Goal: Information Seeking & Learning: Learn about a topic

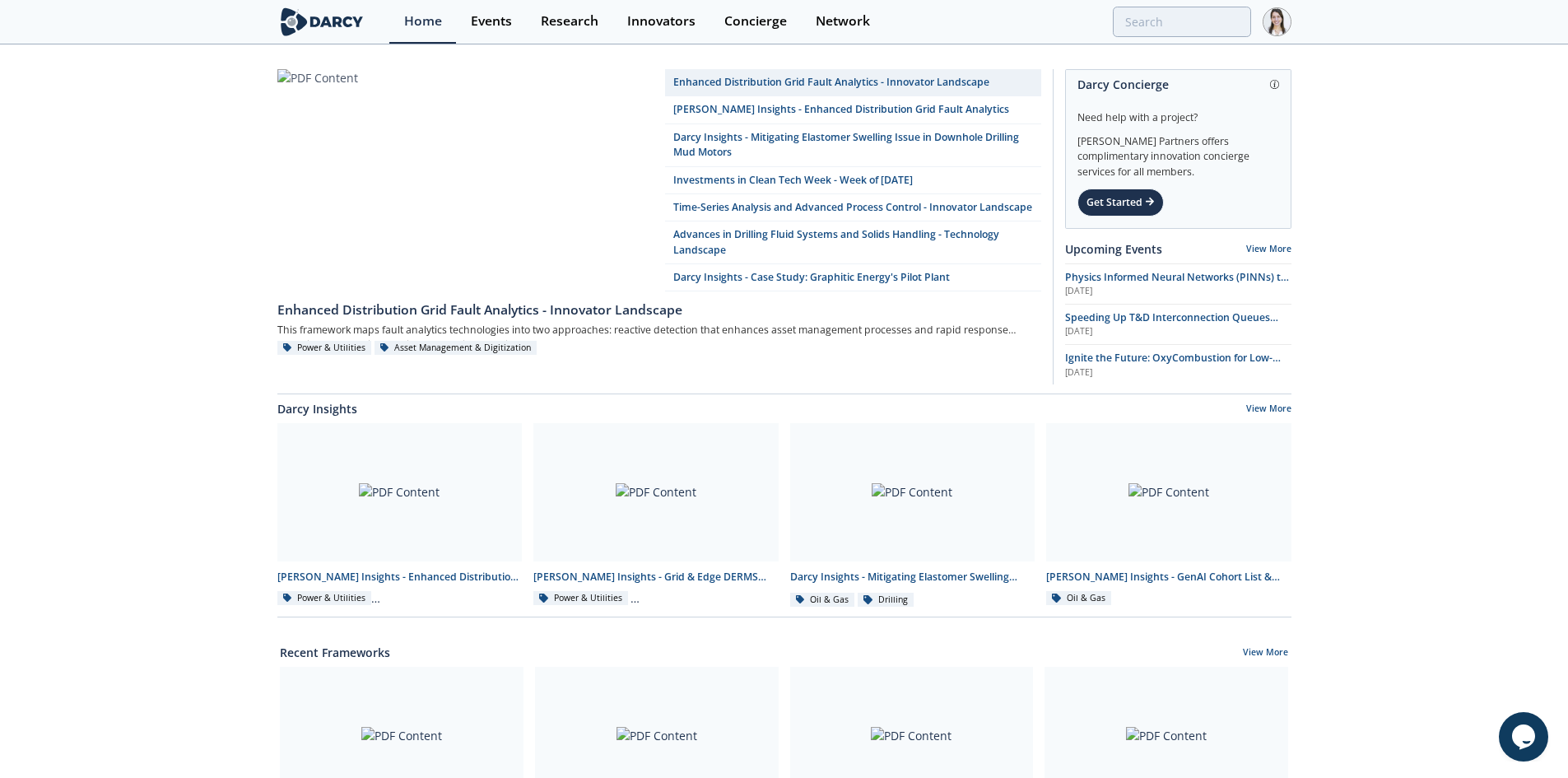
click at [1166, 37] on div "Home Events Research Innovators Concierge Network" at bounding box center [839, 21] width 901 height 44
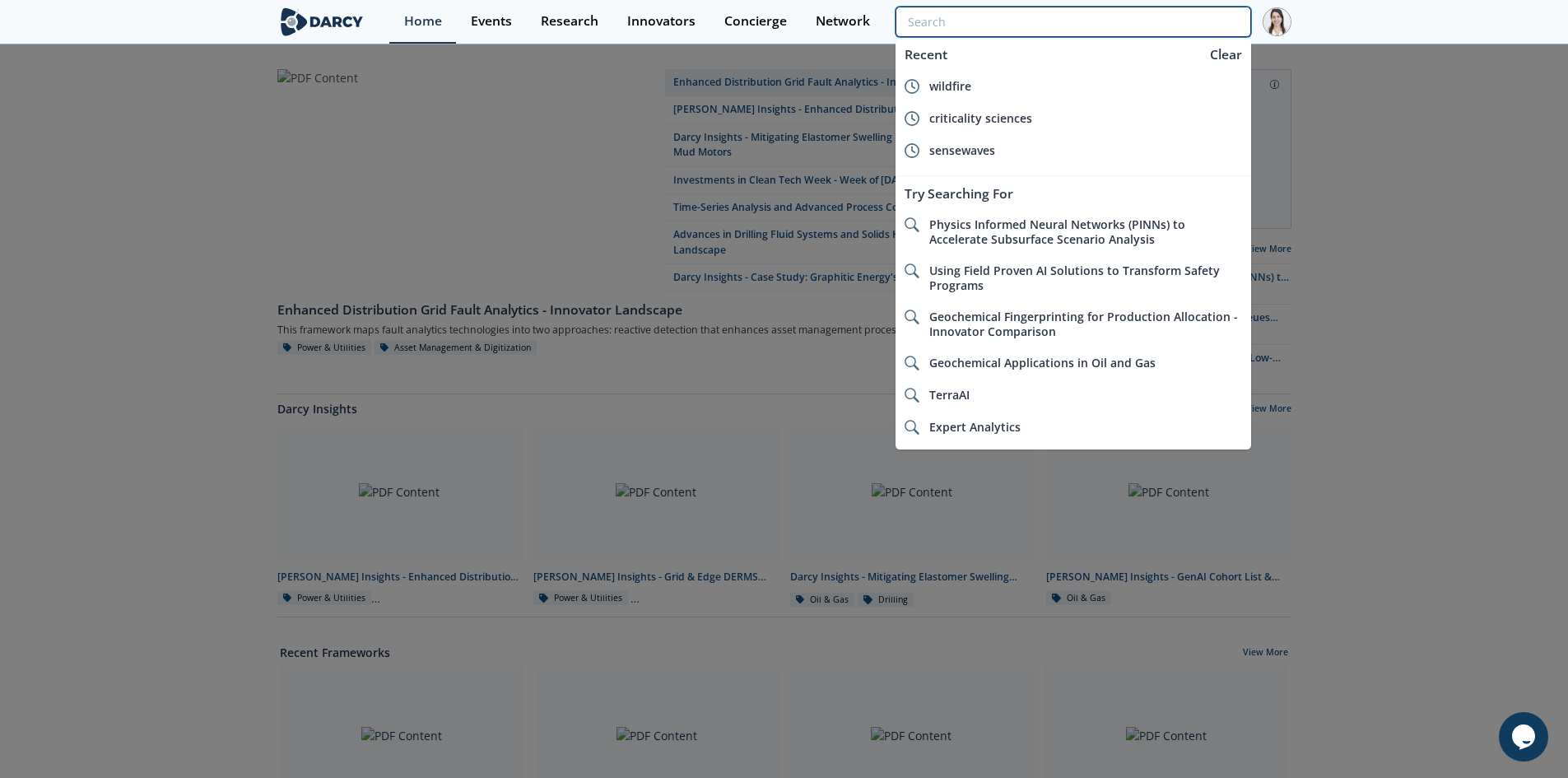
click at [1162, 26] on input "search" at bounding box center [1072, 21] width 354 height 31
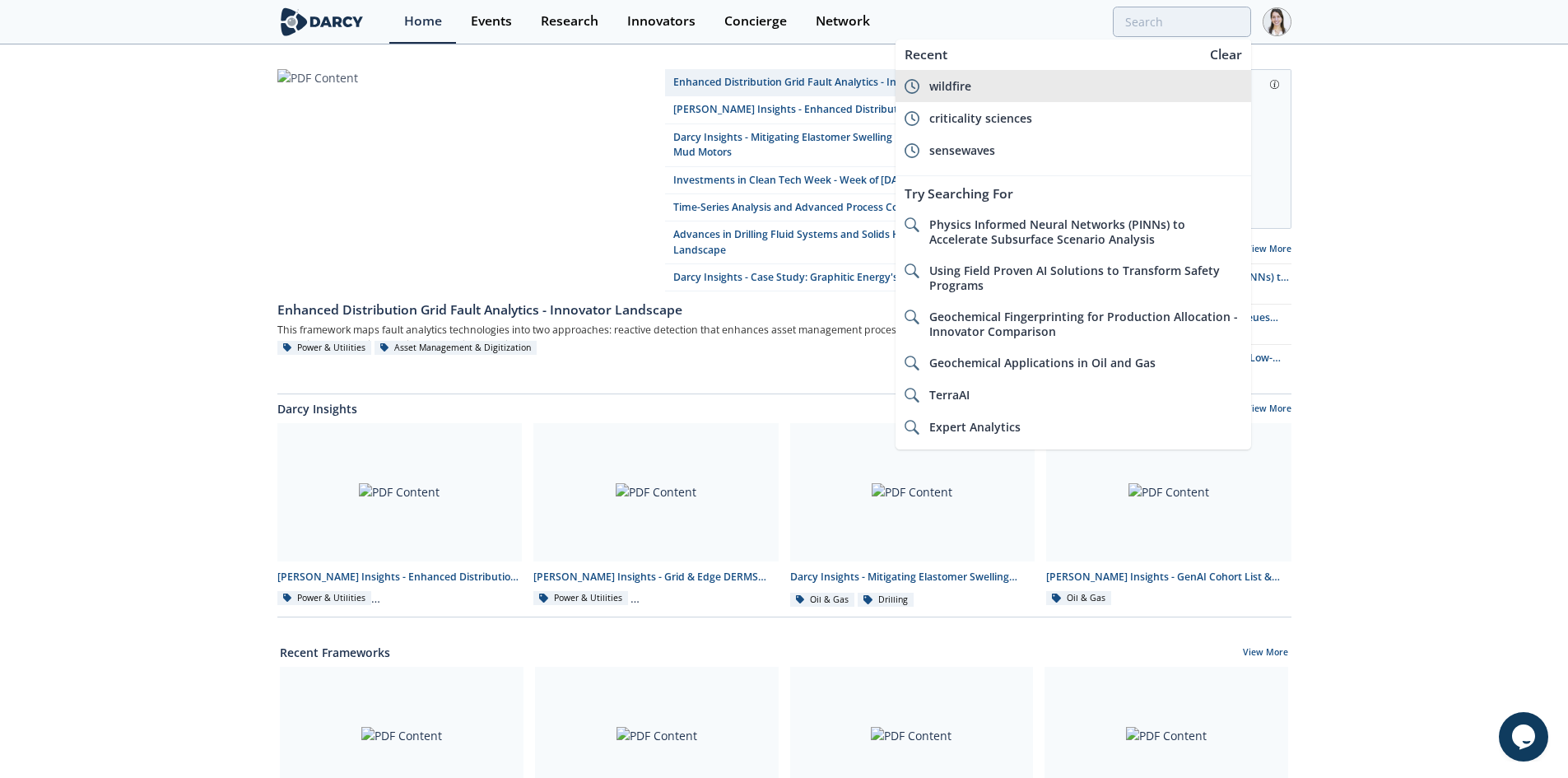
click at [1089, 85] on div "wildfire" at bounding box center [1086, 87] width 313 height 15
type input "wildfire"
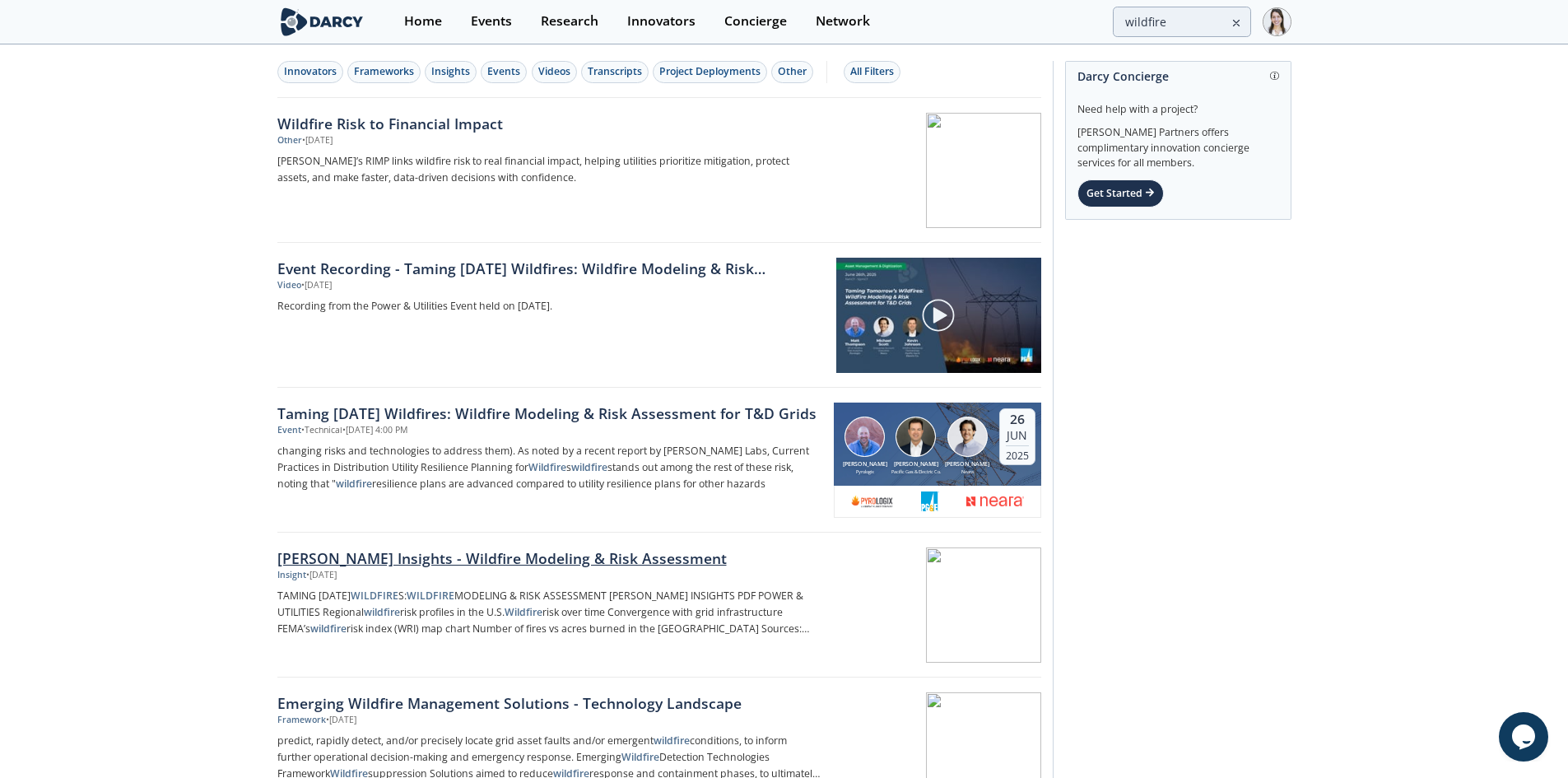
click at [512, 562] on div "[PERSON_NAME] Insights - Wildfire Modeling & Risk Assessment" at bounding box center [550, 558] width 545 height 21
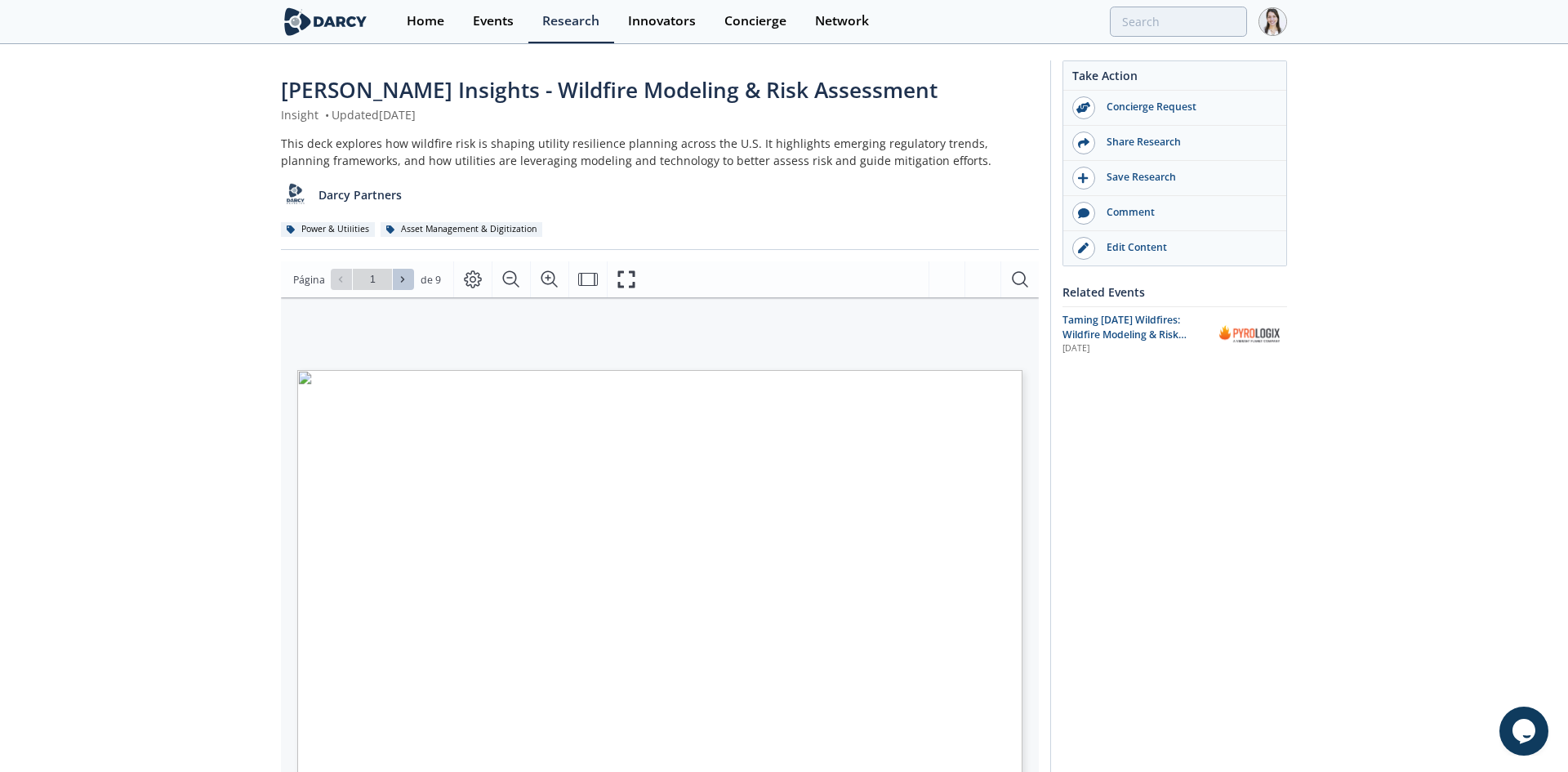
click at [398, 283] on icon at bounding box center [402, 279] width 10 height 10
type input "2"
click at [398, 284] on icon at bounding box center [402, 279] width 10 height 10
type input "3"
click at [398, 284] on icon at bounding box center [402, 279] width 10 height 10
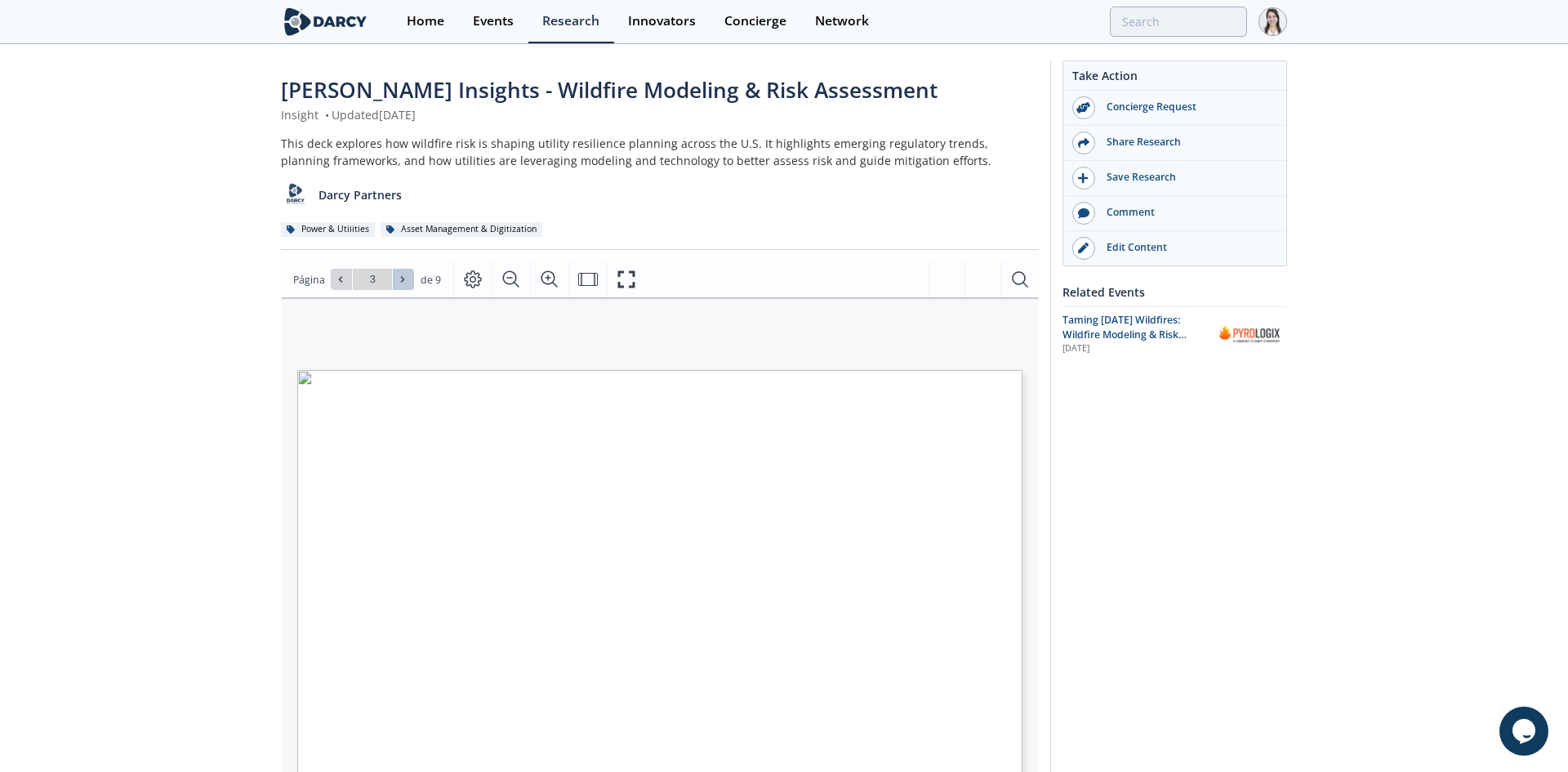
type input "4"
click at [336, 282] on icon at bounding box center [341, 279] width 10 height 10
type input "3"
click at [407, 279] on span at bounding box center [403, 279] width 11 height 11
click at [403, 279] on icon at bounding box center [402, 279] width 10 height 10
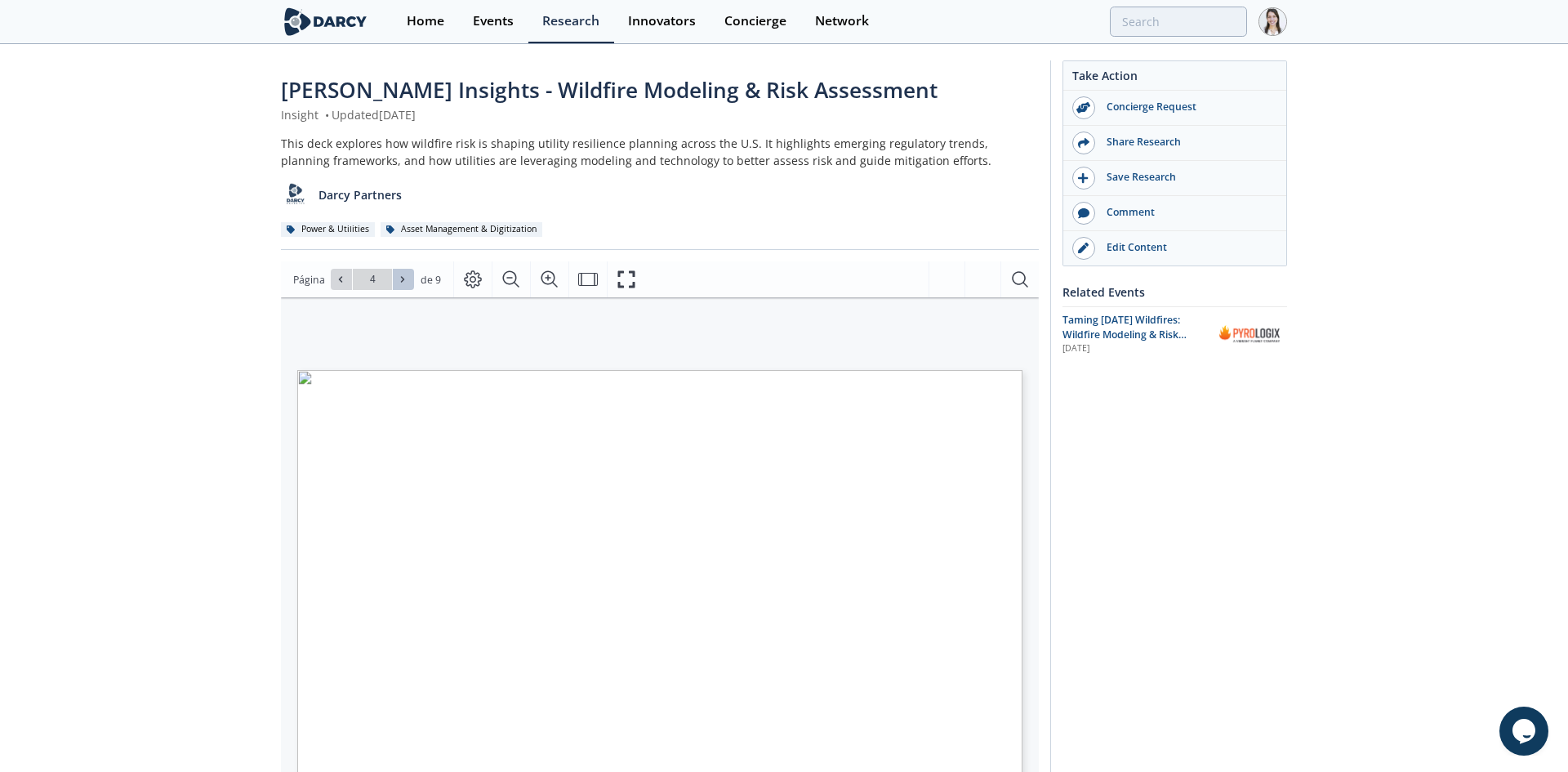
type input "5"
click at [378, 706] on span "Página 5" at bounding box center [1096, 756] width 1451 height 714
